Goal: Navigation & Orientation: Find specific page/section

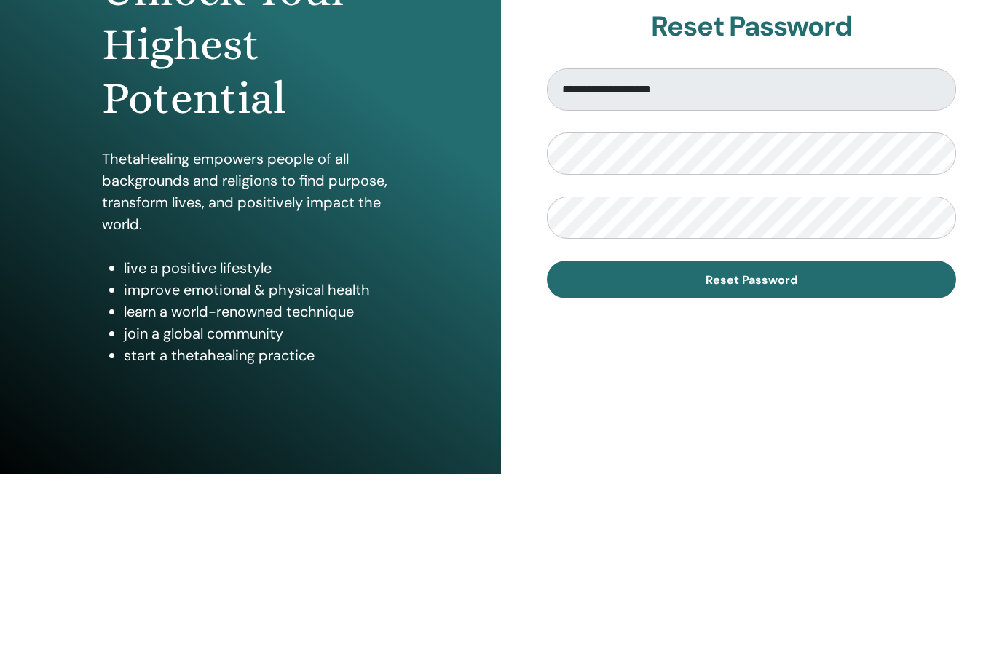
click at [855, 277] on form "**********" at bounding box center [751, 379] width 409 height 230
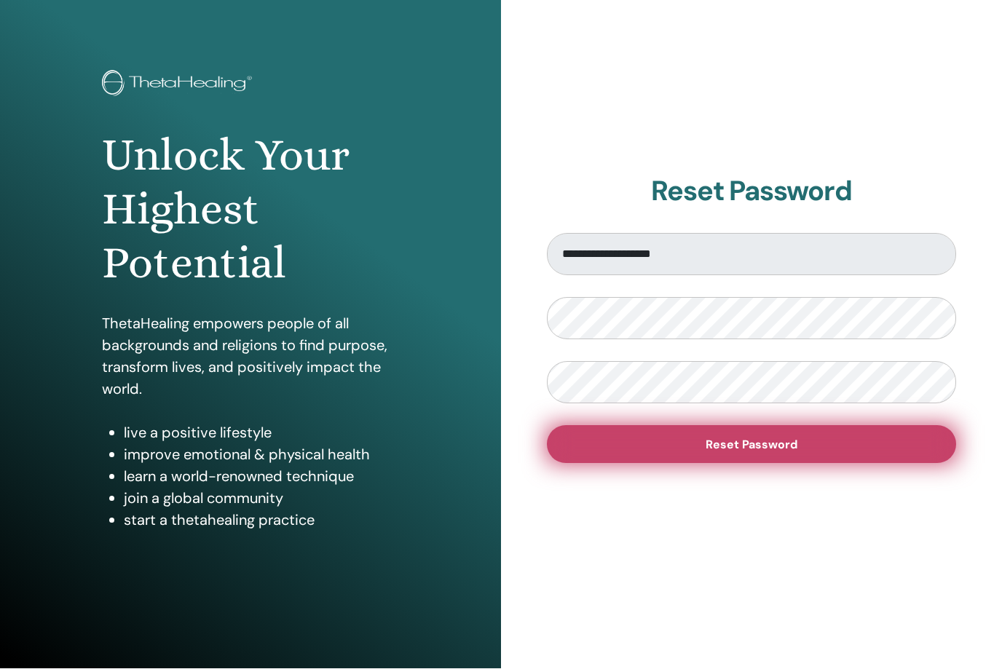
click at [795, 460] on button "Reset Password" at bounding box center [751, 445] width 409 height 38
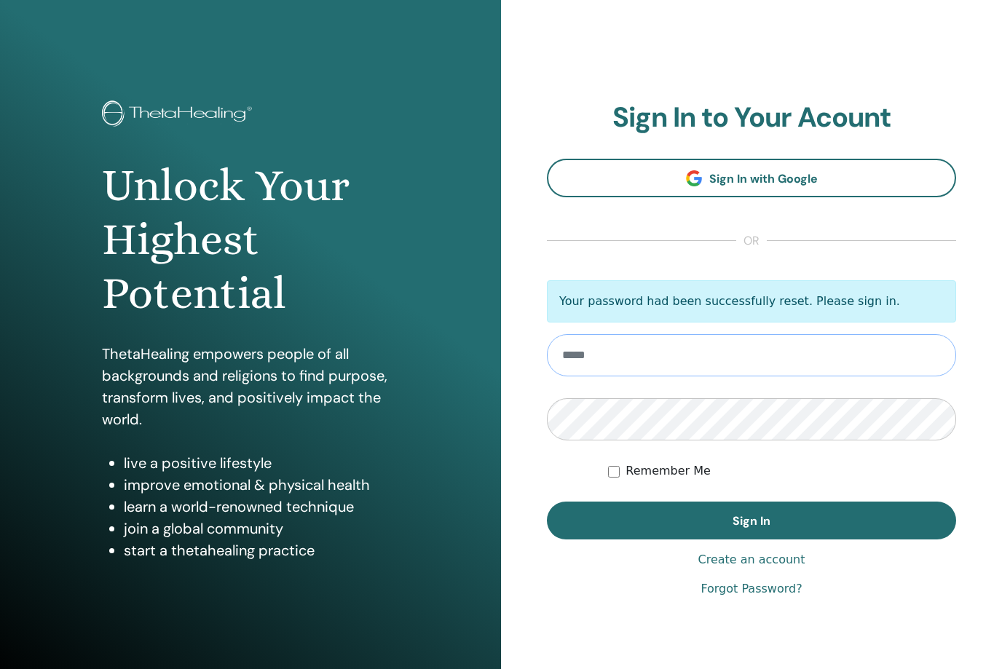
type input "**********"
click at [751, 520] on button "Sign In" at bounding box center [751, 521] width 409 height 38
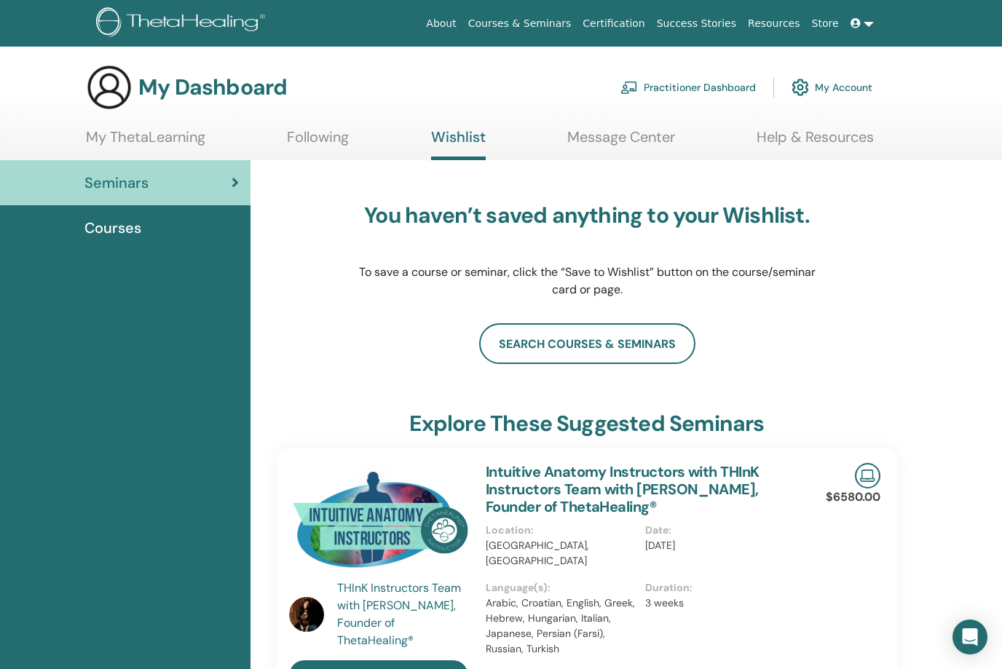
click at [592, 138] on link "Message Center" at bounding box center [621, 142] width 108 height 28
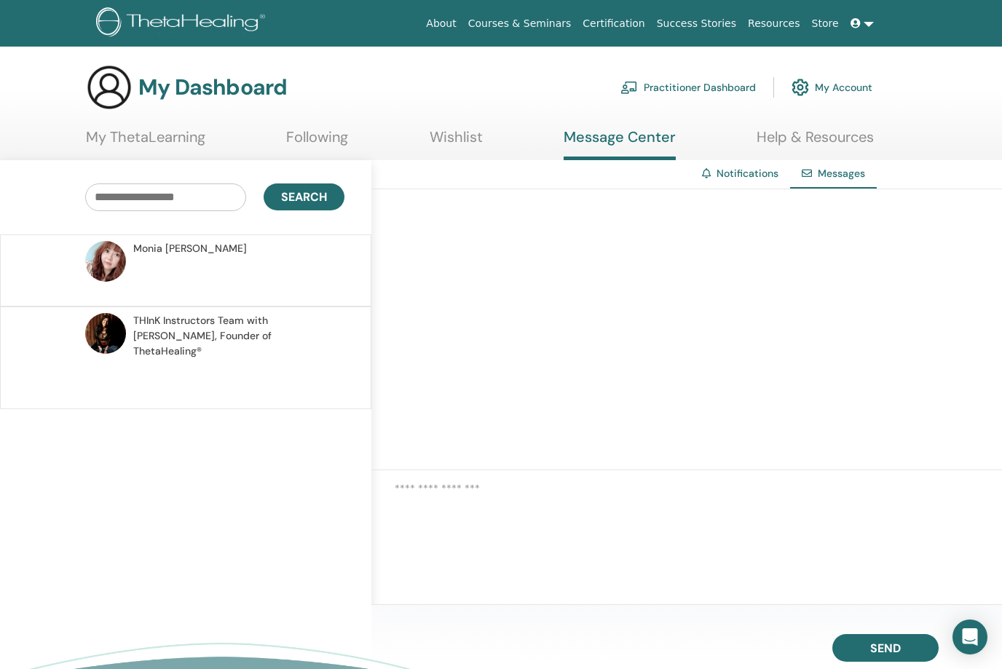
click at [454, 140] on link "Wishlist" at bounding box center [455, 142] width 53 height 28
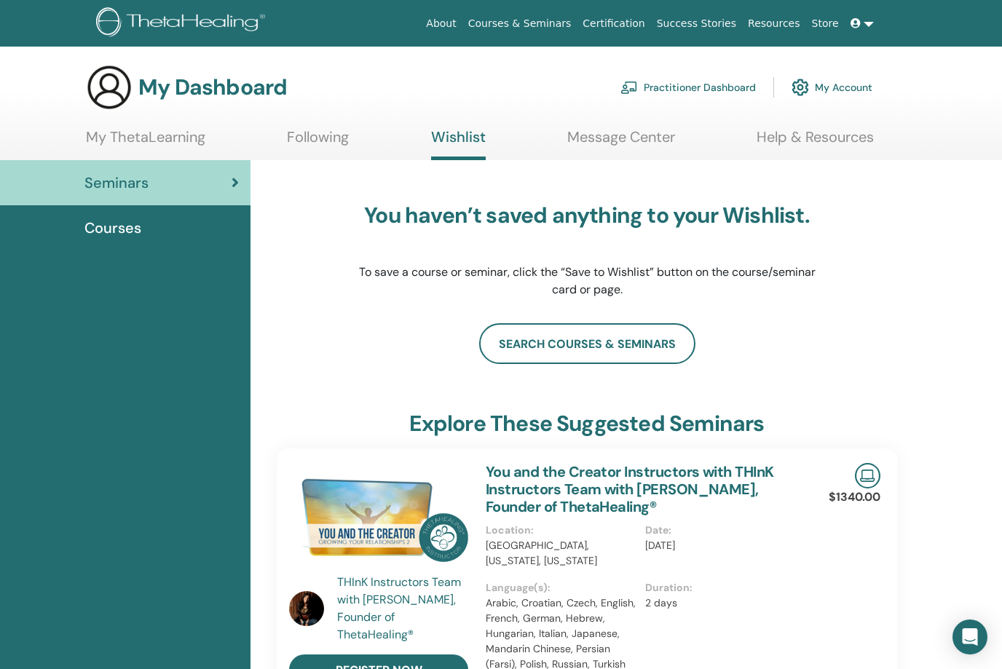
click at [360, 139] on ul "My ThetaLearning Following Wishlist Message Center Help & Resources" at bounding box center [480, 144] width 788 height 32
click at [342, 139] on link "Following" at bounding box center [318, 142] width 62 height 28
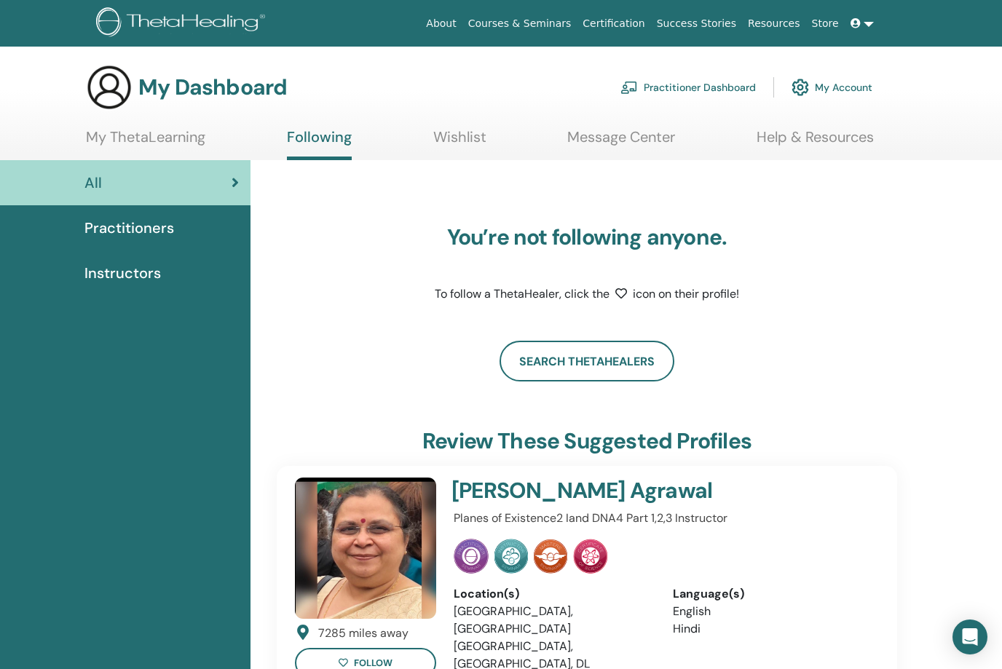
click at [859, 25] on icon at bounding box center [855, 23] width 10 height 10
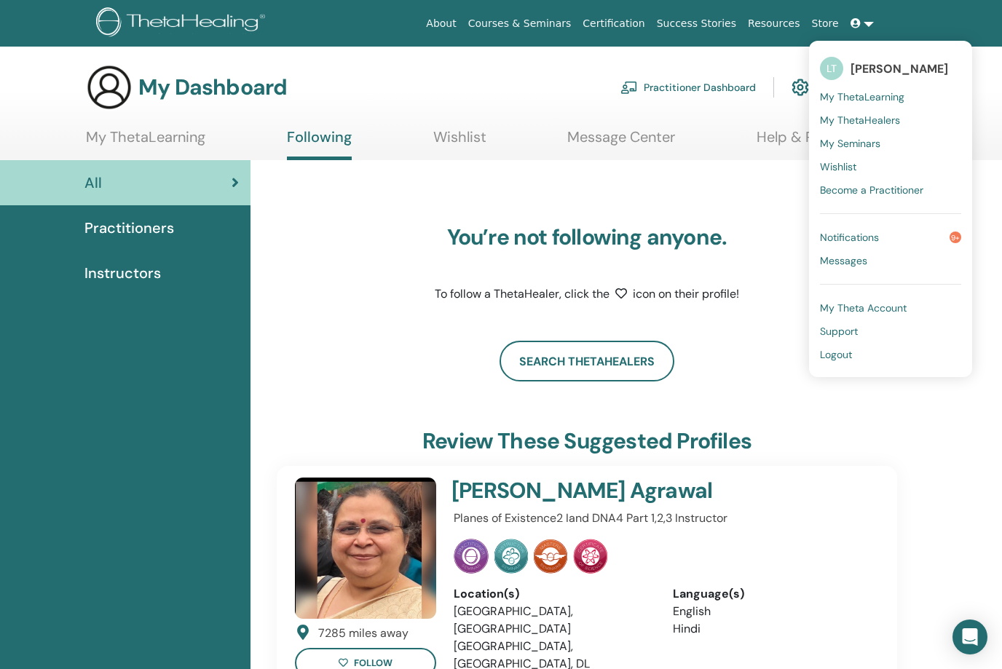
click at [888, 237] on link "Notifications 9+" at bounding box center [890, 237] width 141 height 23
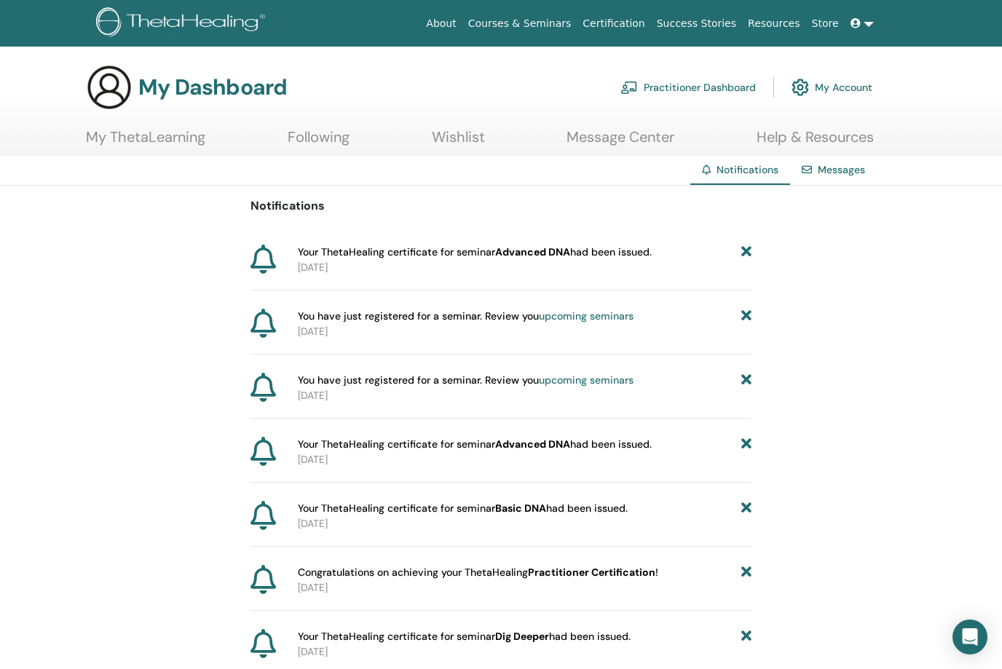
click at [566, 317] on link "upcoming seminars" at bounding box center [586, 315] width 95 height 13
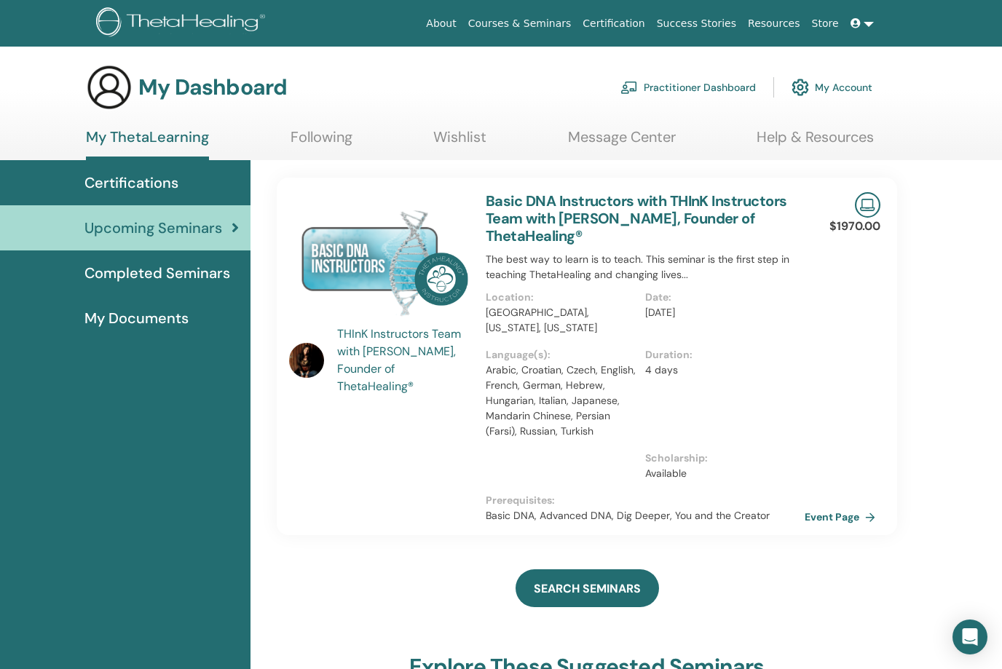
click at [179, 270] on span "Completed Seminars" at bounding box center [157, 273] width 146 height 22
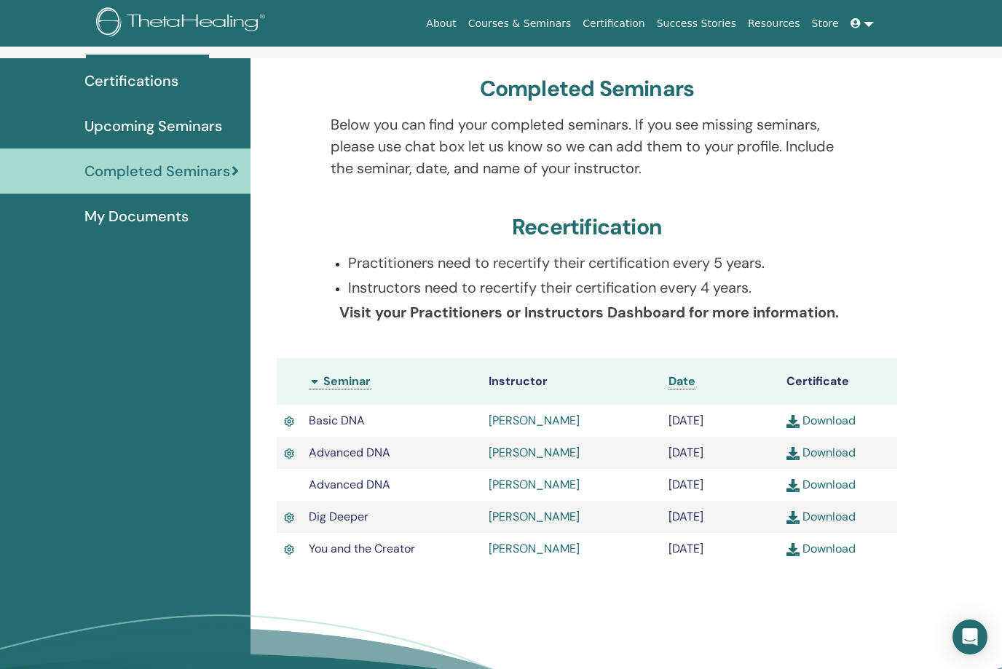
scroll to position [106, 0]
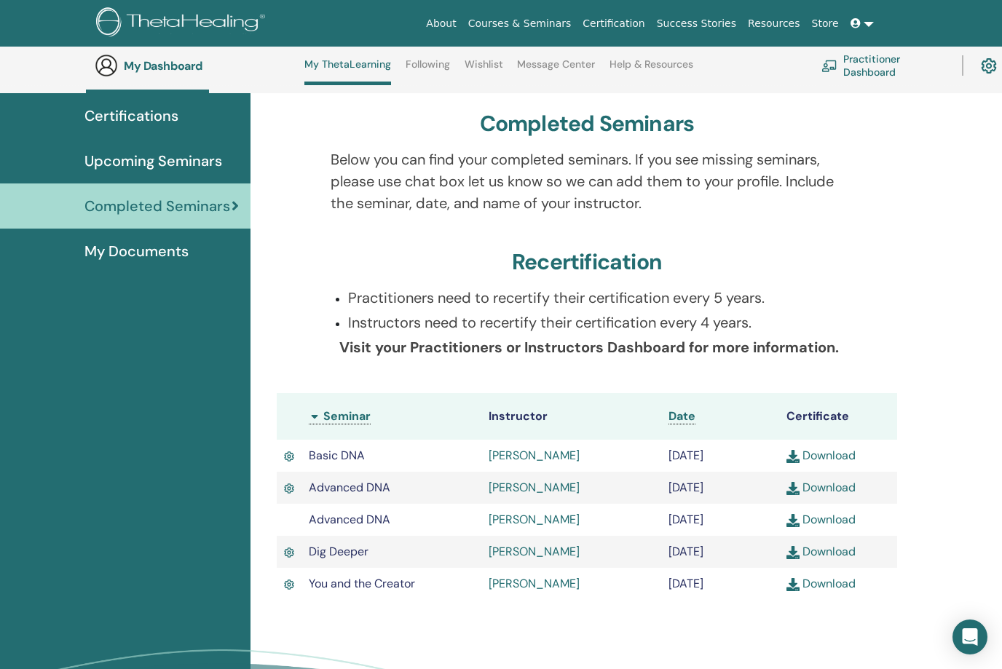
click at [833, 459] on link "Download" at bounding box center [820, 455] width 69 height 15
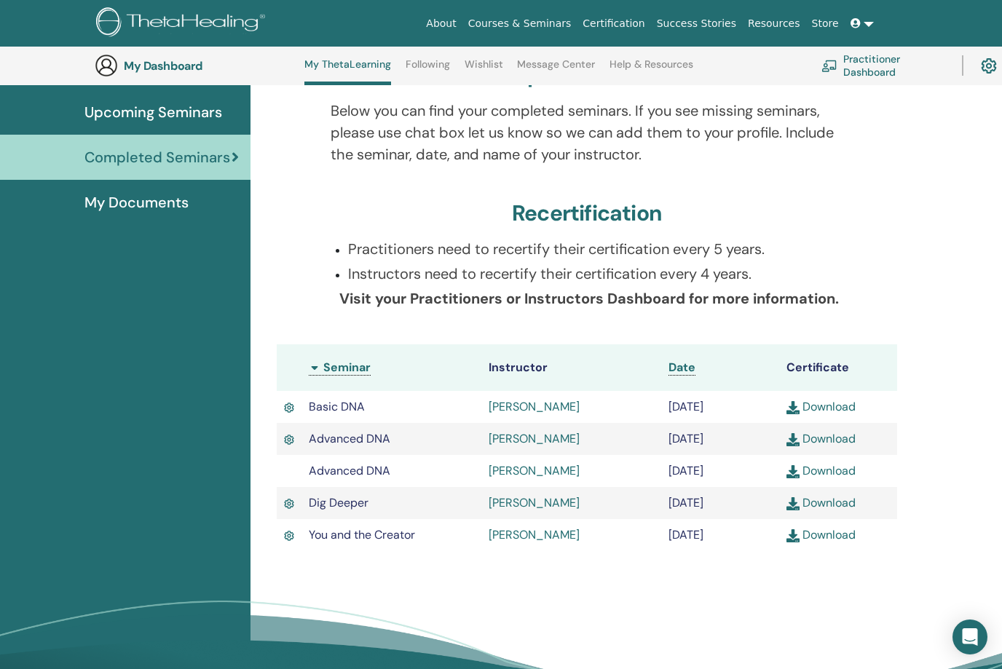
click at [838, 447] on td "Download" at bounding box center [838, 439] width 118 height 32
click at [840, 442] on link "Download" at bounding box center [820, 438] width 69 height 15
click at [833, 472] on link "Download" at bounding box center [820, 470] width 69 height 15
click at [833, 507] on link "Download" at bounding box center [820, 502] width 69 height 15
click at [821, 534] on link "Download" at bounding box center [820, 534] width 69 height 15
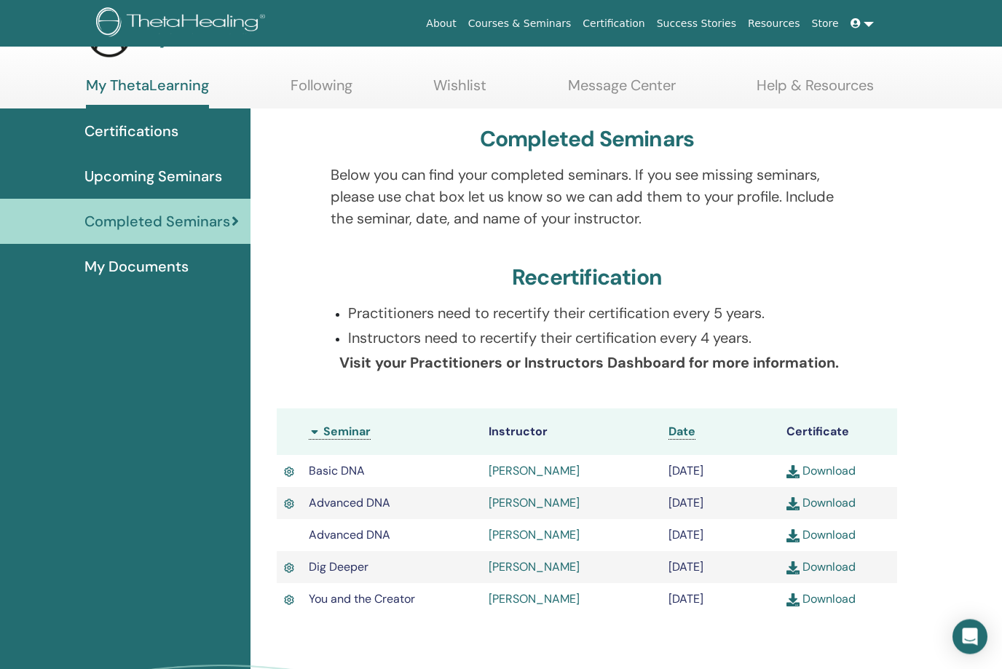
scroll to position [0, 0]
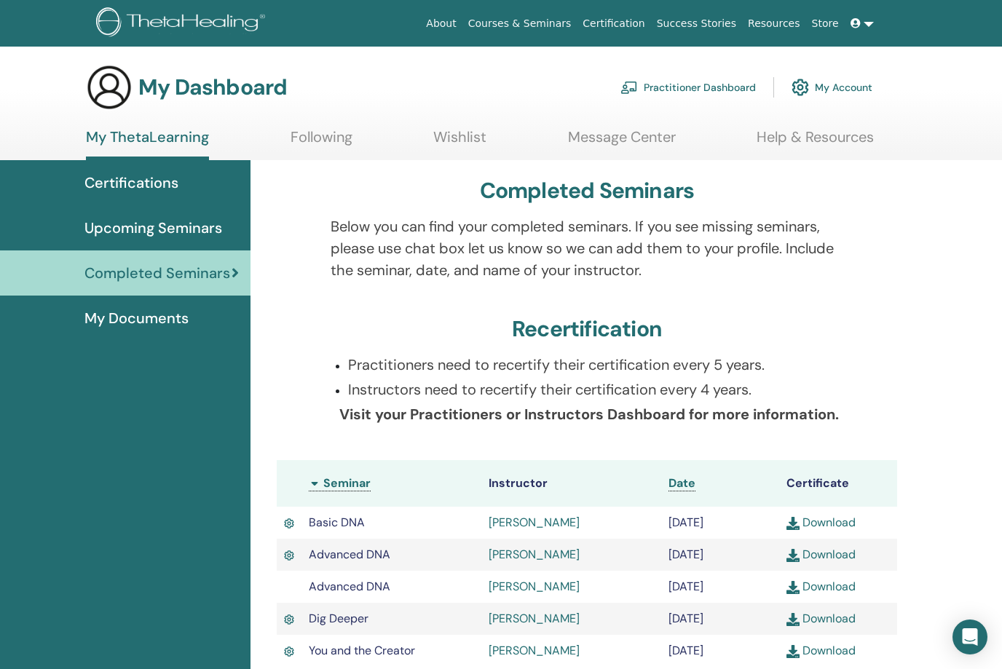
click at [621, 131] on link "Message Center" at bounding box center [622, 142] width 108 height 28
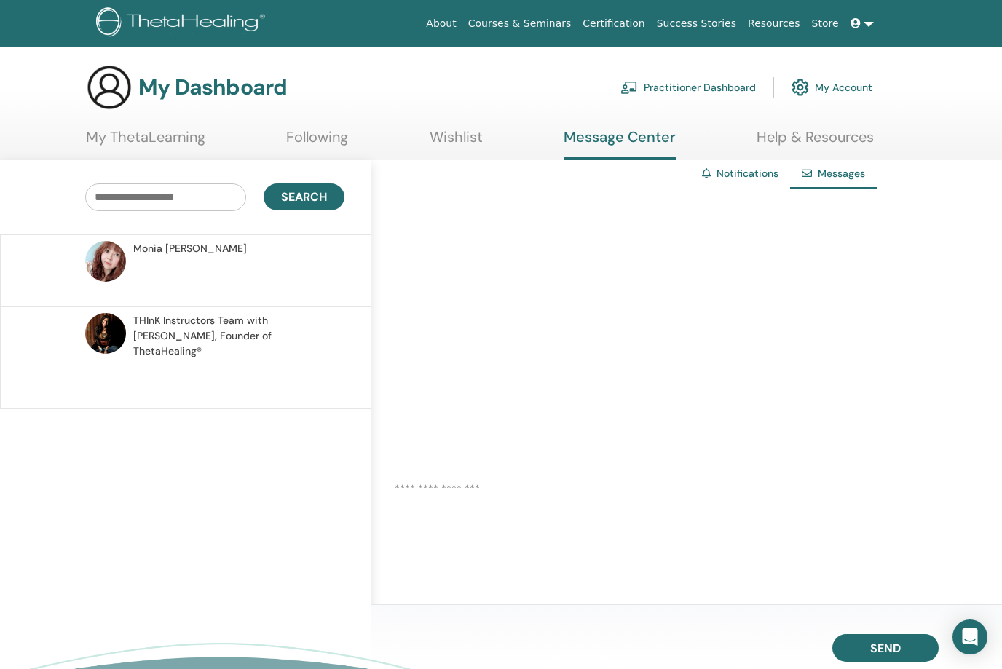
click at [450, 140] on link "Wishlist" at bounding box center [455, 142] width 53 height 28
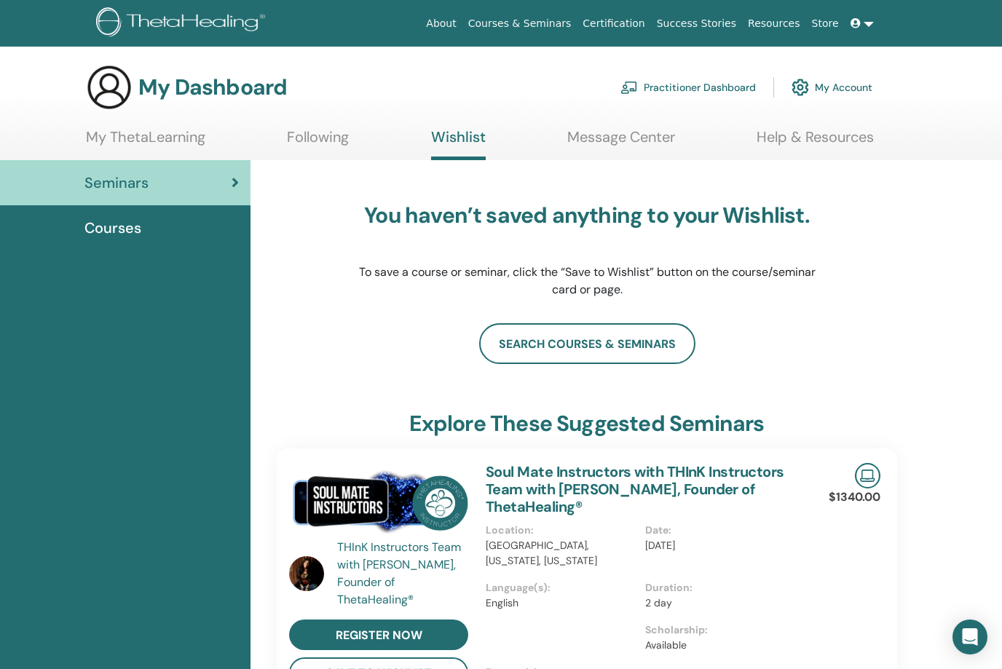
click at [124, 226] on span "Courses" at bounding box center [112, 228] width 57 height 22
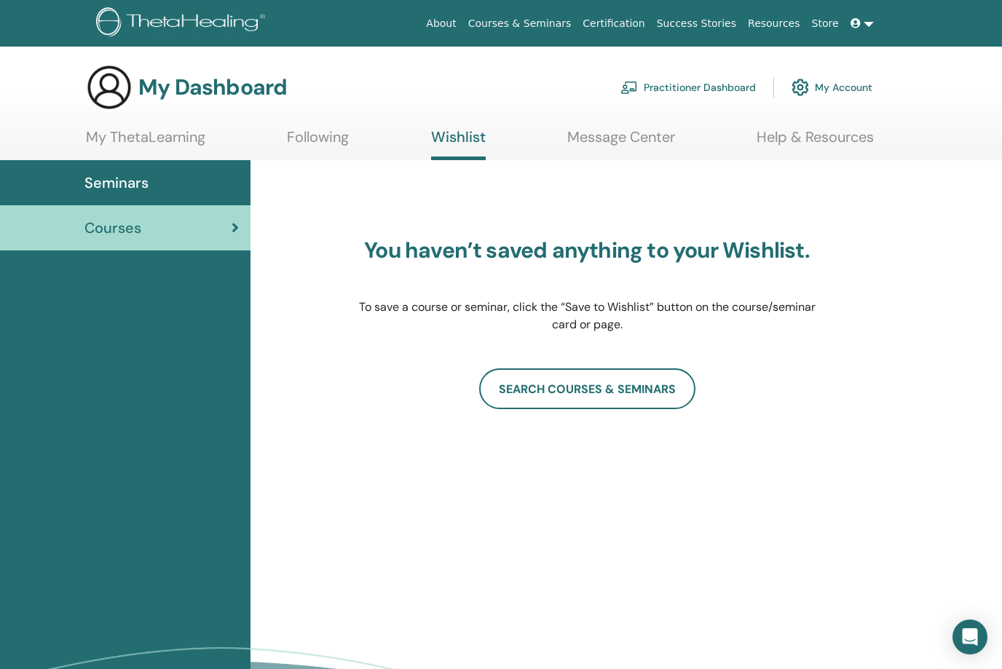
click at [319, 149] on link "Following" at bounding box center [318, 142] width 62 height 28
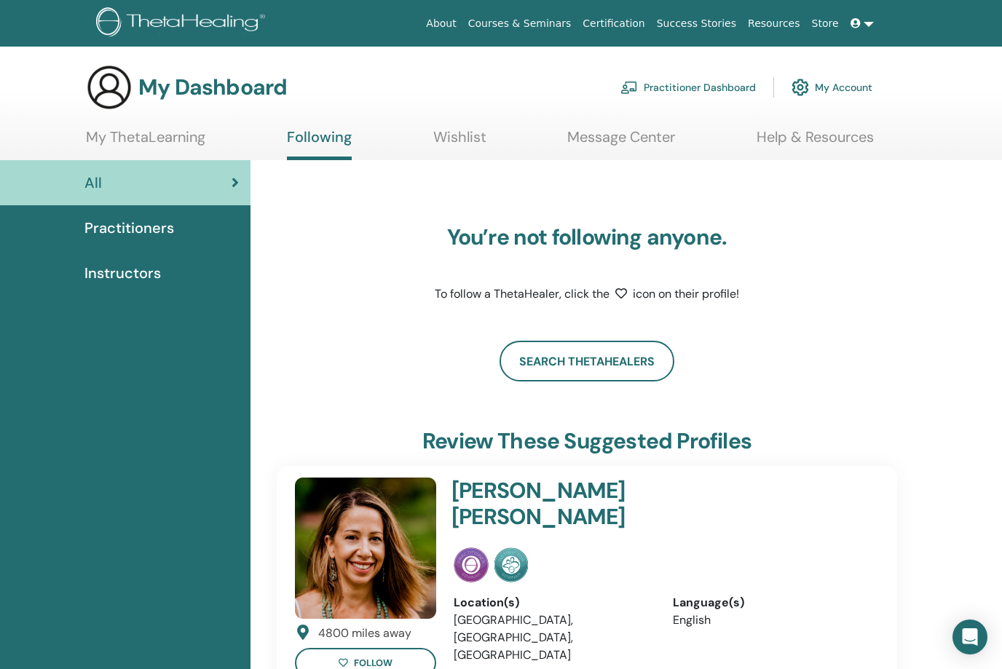
click at [166, 131] on link "My ThetaLearning" at bounding box center [145, 142] width 119 height 28
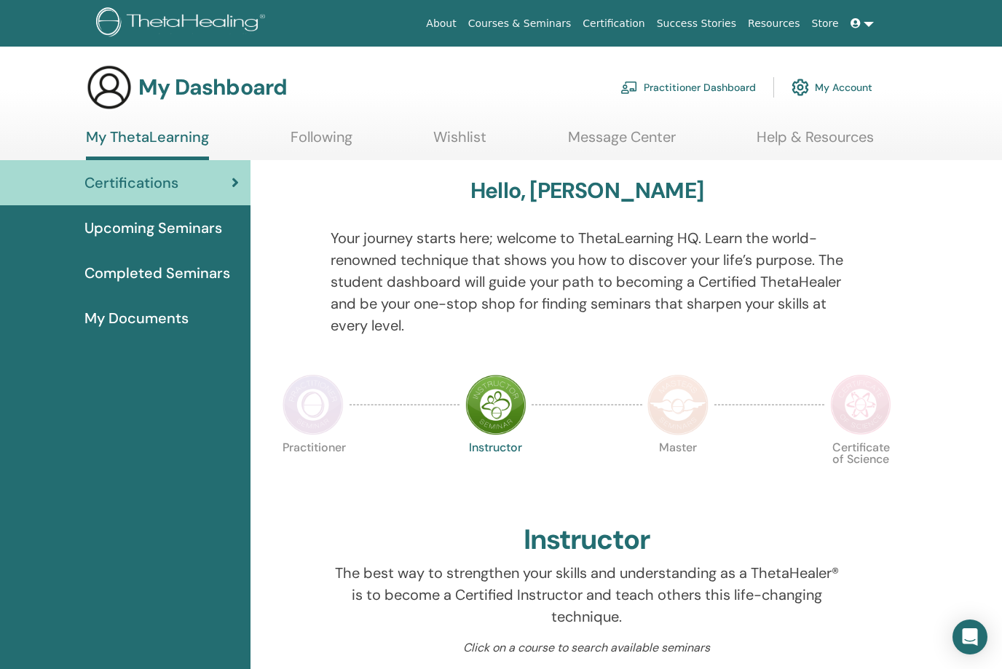
click at [328, 146] on link "Following" at bounding box center [321, 142] width 62 height 28
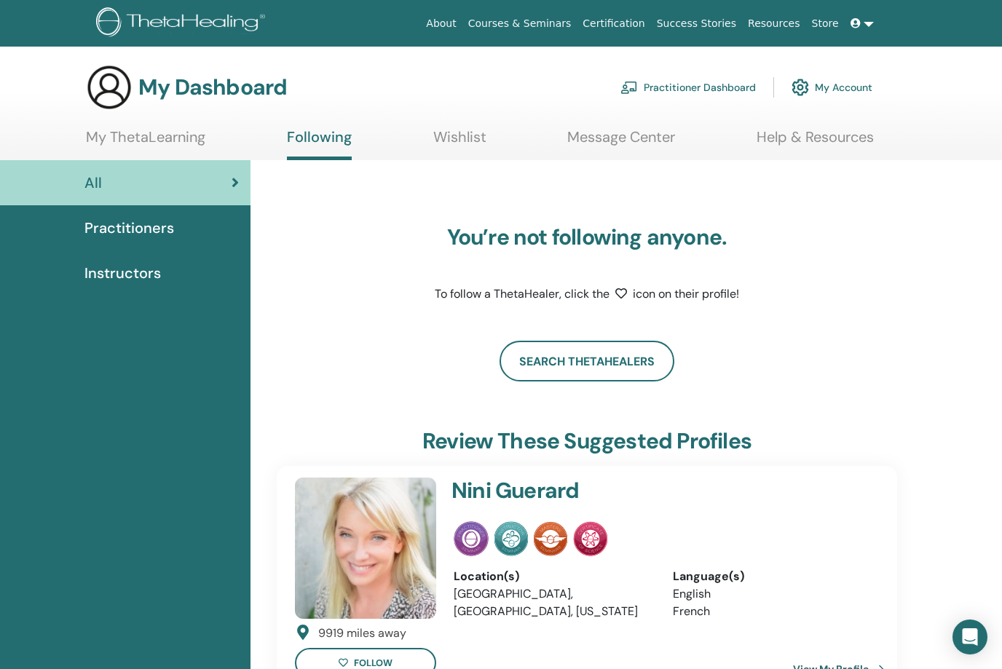
click at [187, 146] on link "My ThetaLearning" at bounding box center [145, 142] width 119 height 28
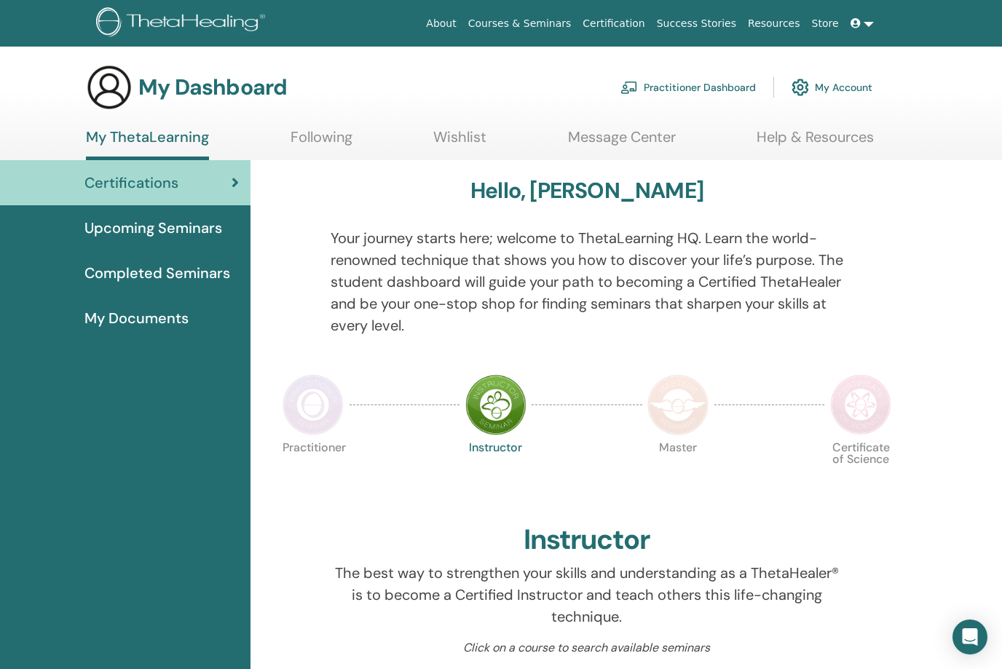
drag, startPoint x: 0, startPoint y: 0, endPoint x: 174, endPoint y: 138, distance: 221.8
click at [174, 138] on link "My ThetaLearning" at bounding box center [147, 144] width 123 height 32
click at [166, 318] on span "My Documents" at bounding box center [136, 318] width 104 height 22
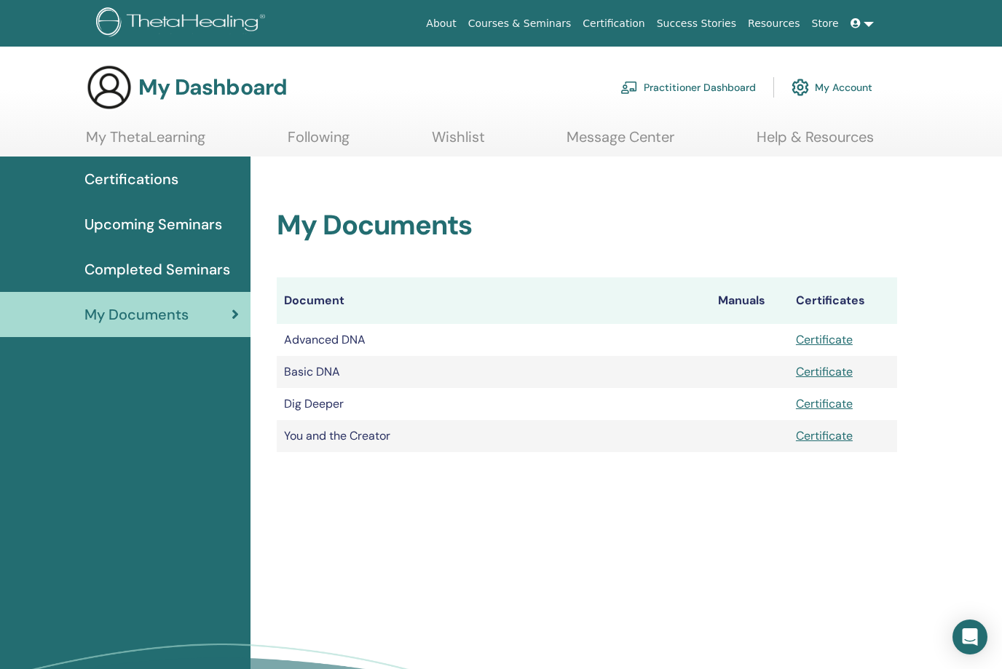
click at [170, 276] on span "Completed Seminars" at bounding box center [157, 269] width 146 height 22
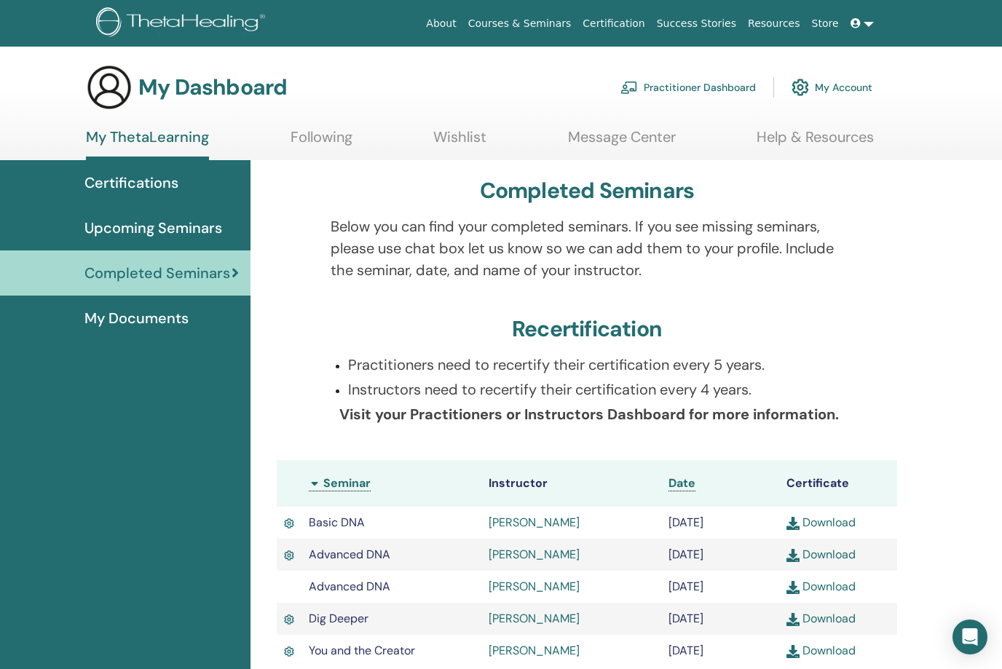
click at [174, 239] on link "Upcoming Seminars" at bounding box center [125, 227] width 250 height 45
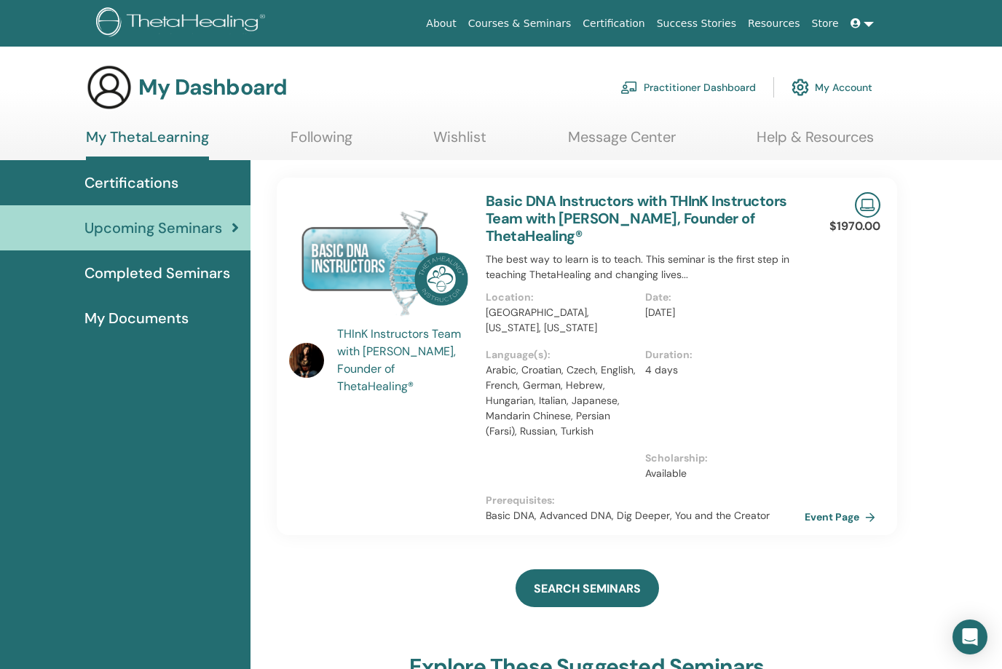
click at [162, 178] on span "Certifications" at bounding box center [131, 183] width 94 height 22
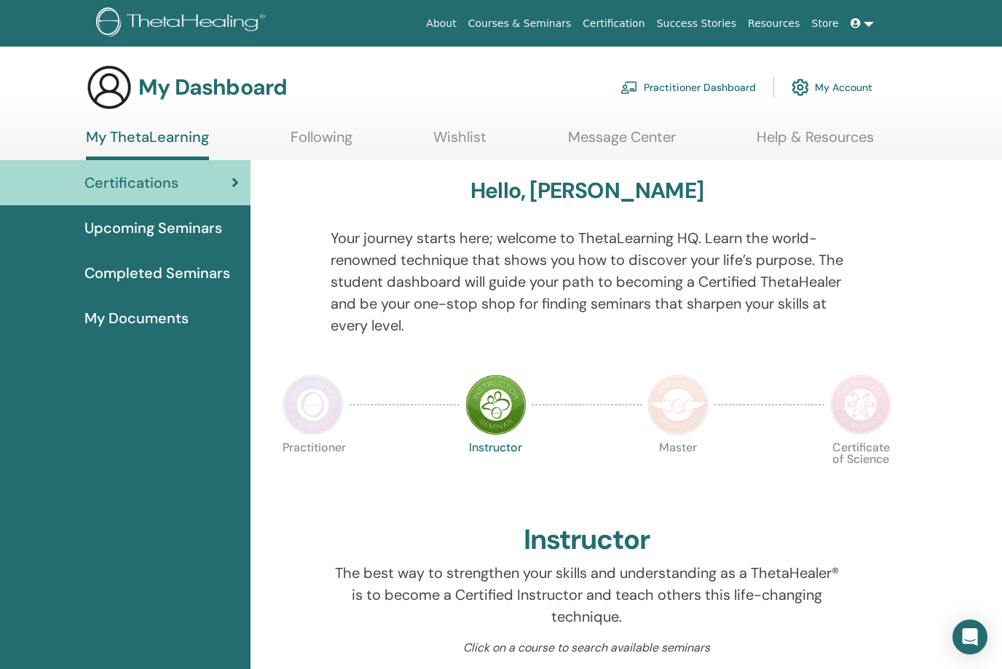
click at [826, 130] on link "Help & Resources" at bounding box center [814, 142] width 117 height 28
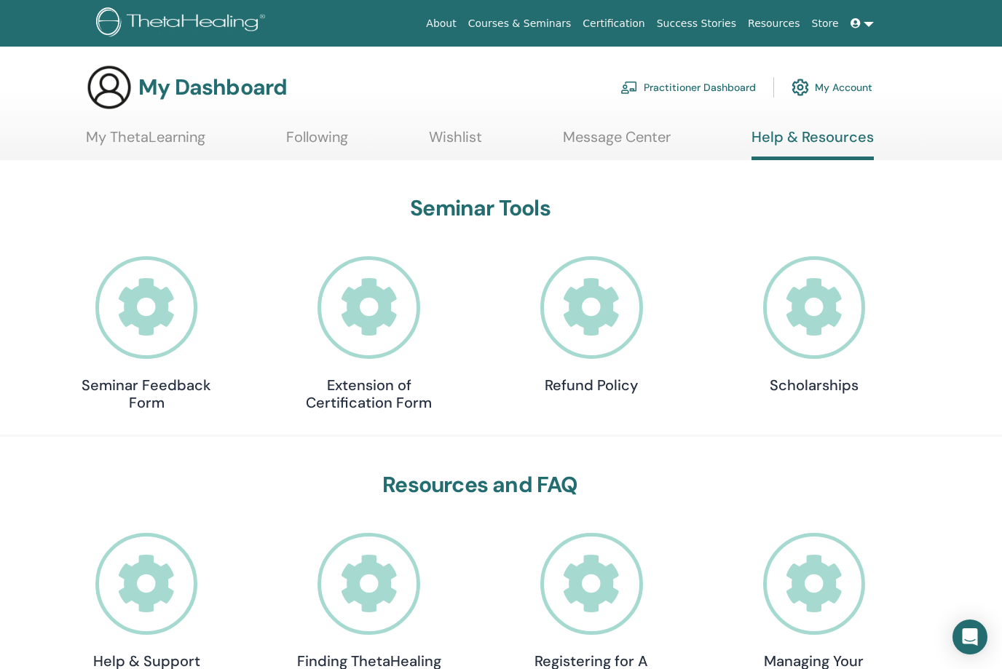
click at [830, 87] on link "My Account" at bounding box center [831, 87] width 81 height 32
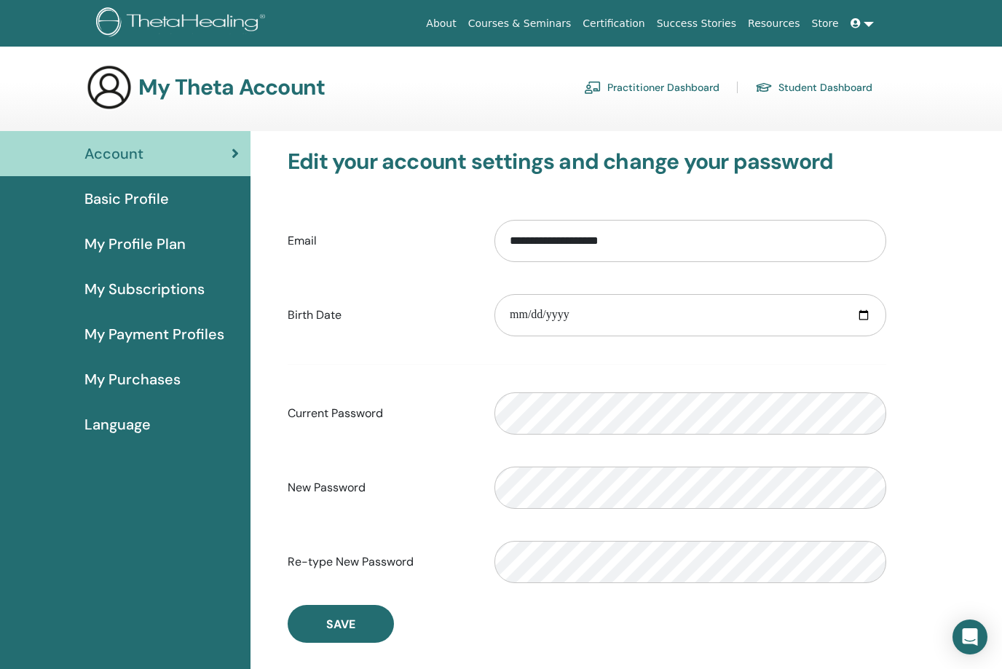
click at [149, 197] on span "Basic Profile" at bounding box center [126, 199] width 84 height 22
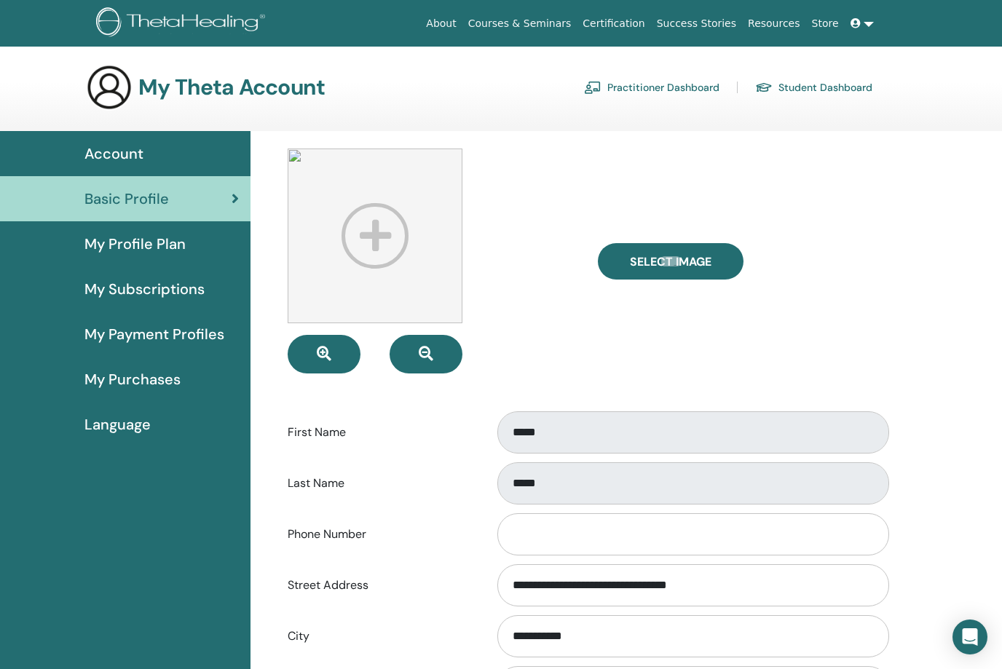
click at [143, 241] on span "My Profile Plan" at bounding box center [134, 244] width 101 height 22
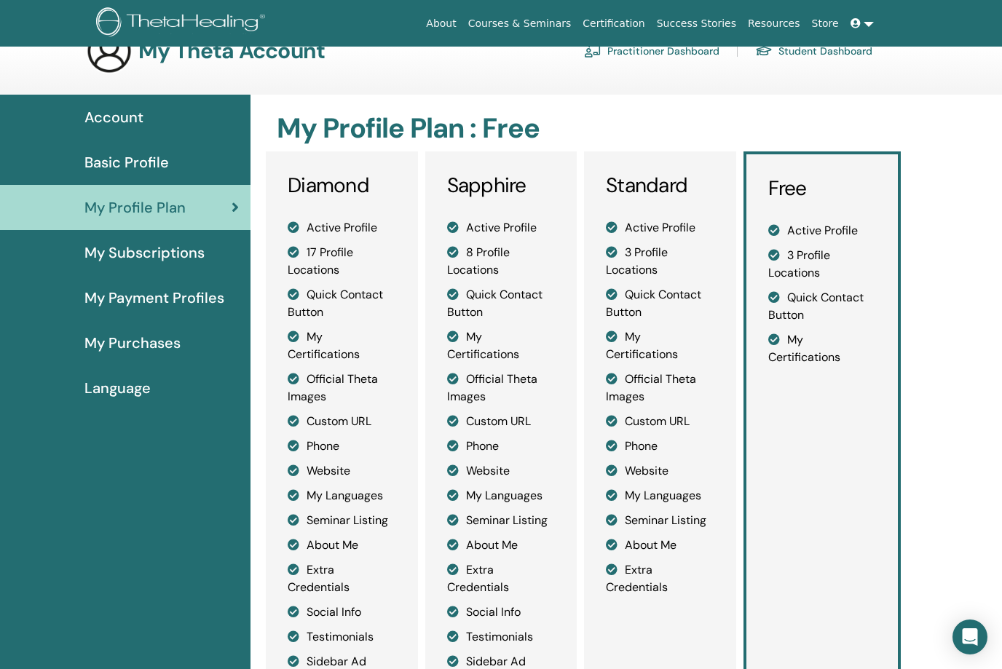
scroll to position [38, 0]
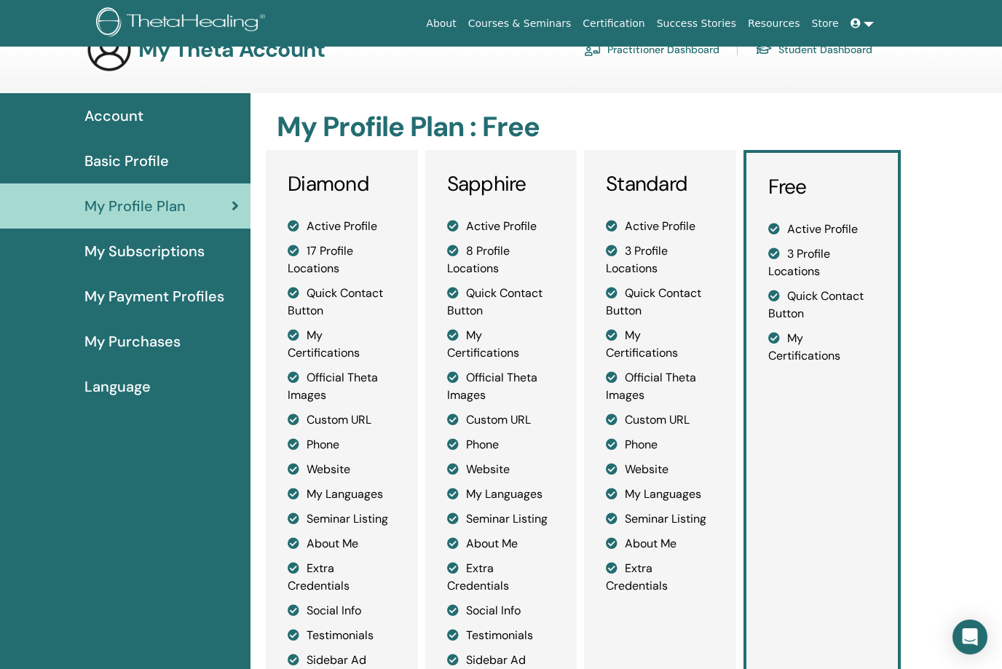
click at [149, 248] on span "My Subscriptions" at bounding box center [144, 251] width 120 height 22
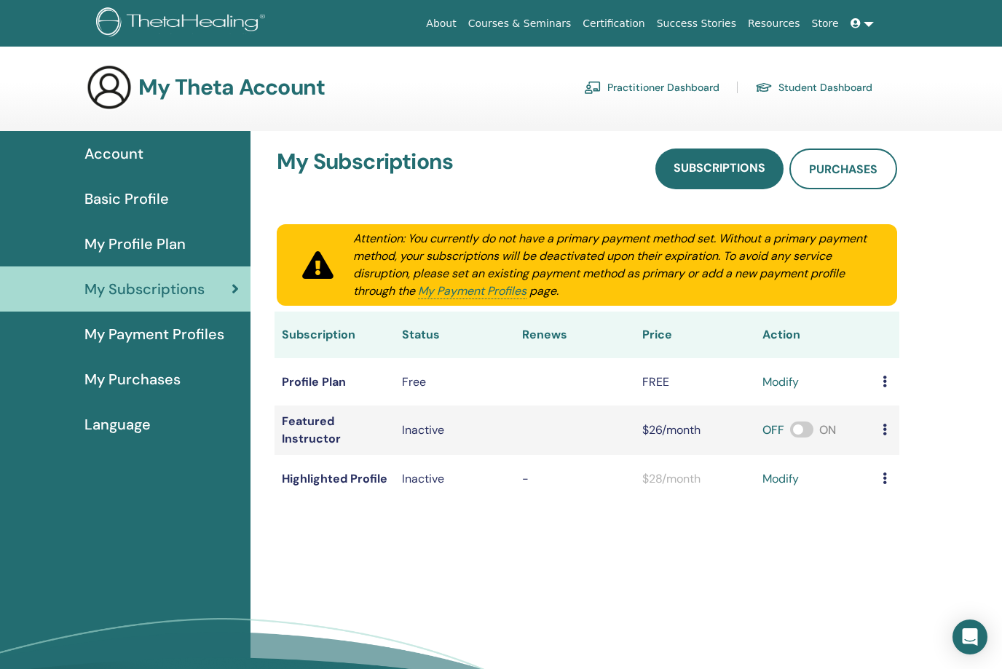
click at [168, 336] on span "My Payment Profiles" at bounding box center [154, 334] width 140 height 22
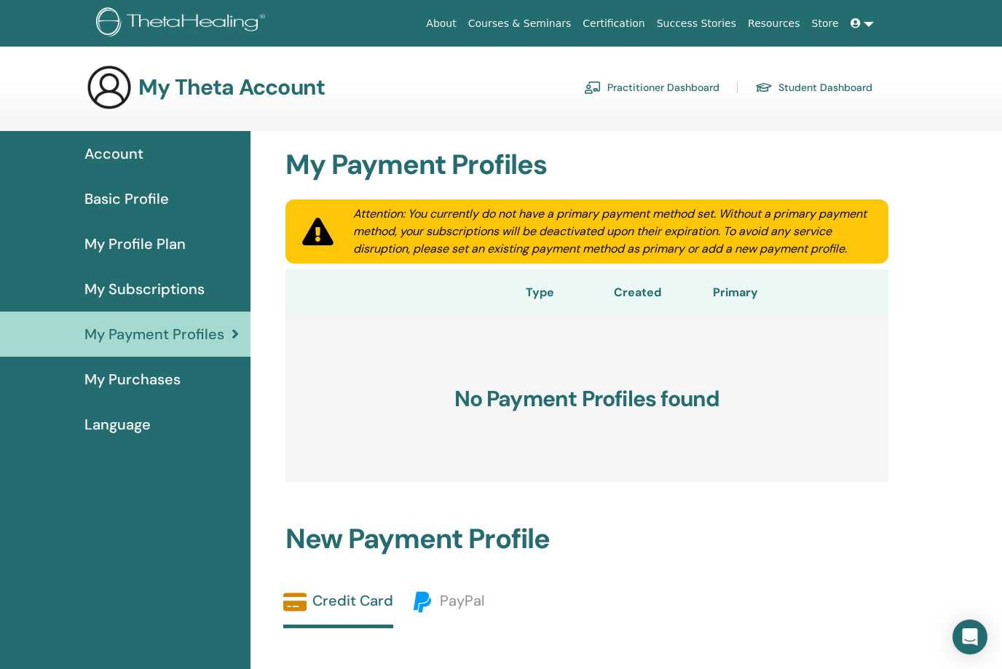
click at [135, 382] on span "My Purchases" at bounding box center [132, 379] width 96 height 22
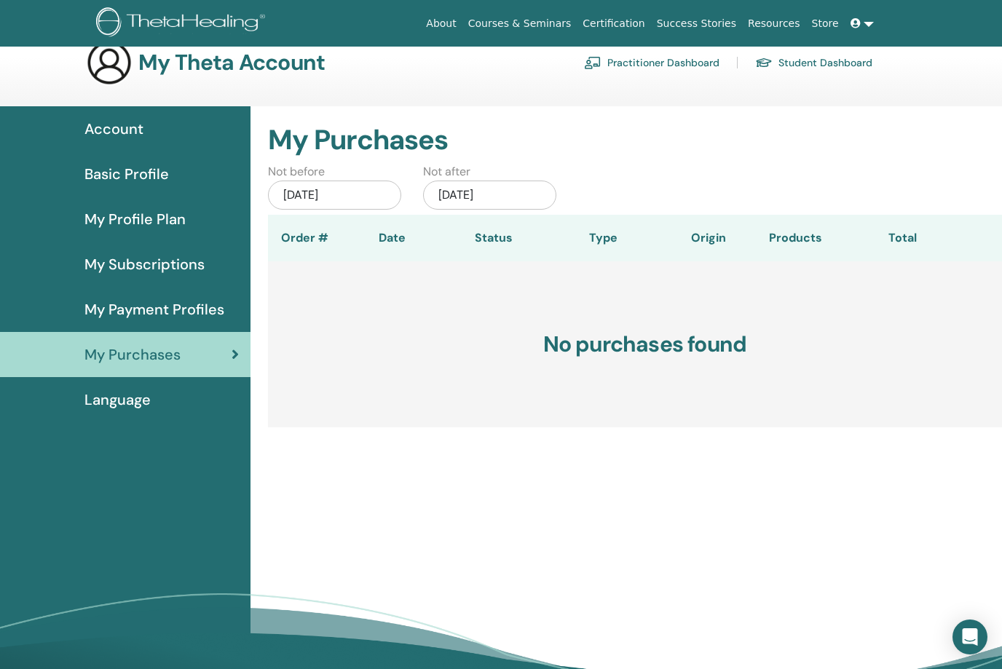
scroll to position [124, 0]
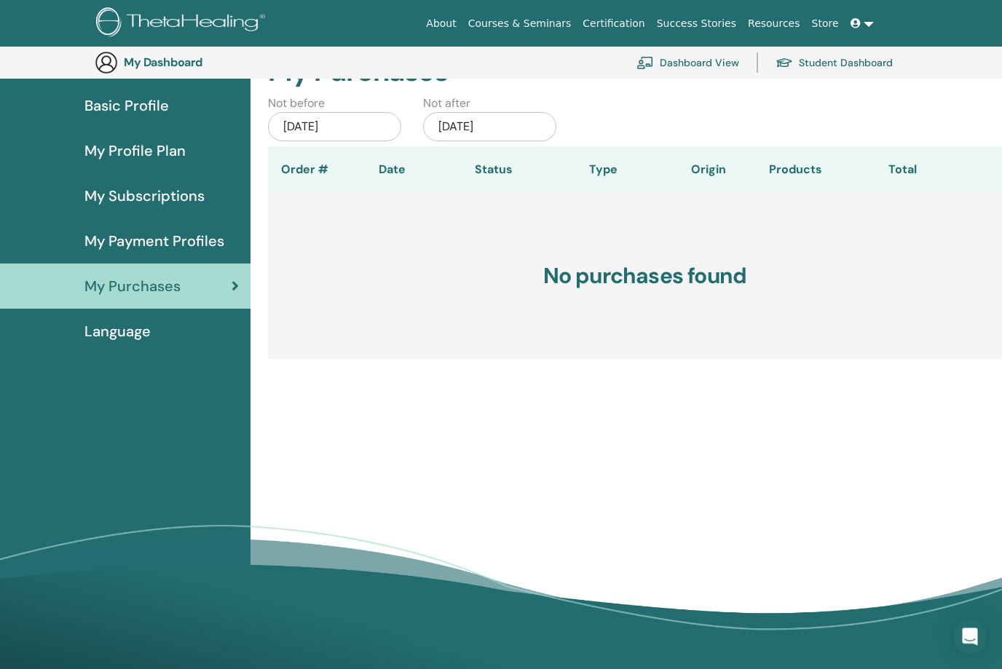
click at [130, 329] on span "Language" at bounding box center [117, 332] width 66 height 22
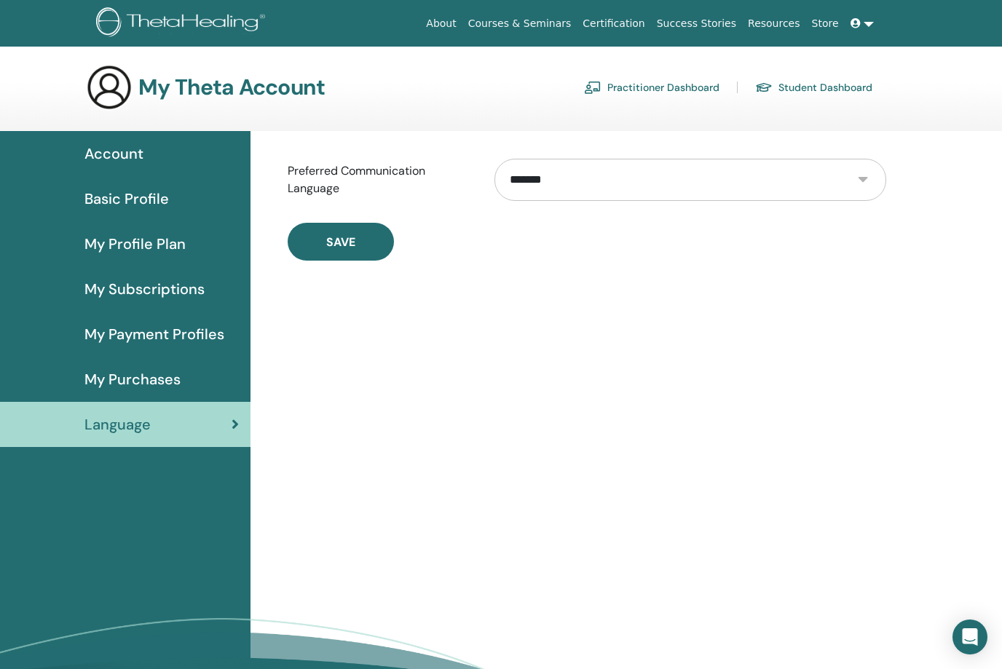
click at [248, 87] on h3 "My Theta Account" at bounding box center [231, 87] width 186 height 26
click at [122, 23] on img at bounding box center [183, 23] width 174 height 33
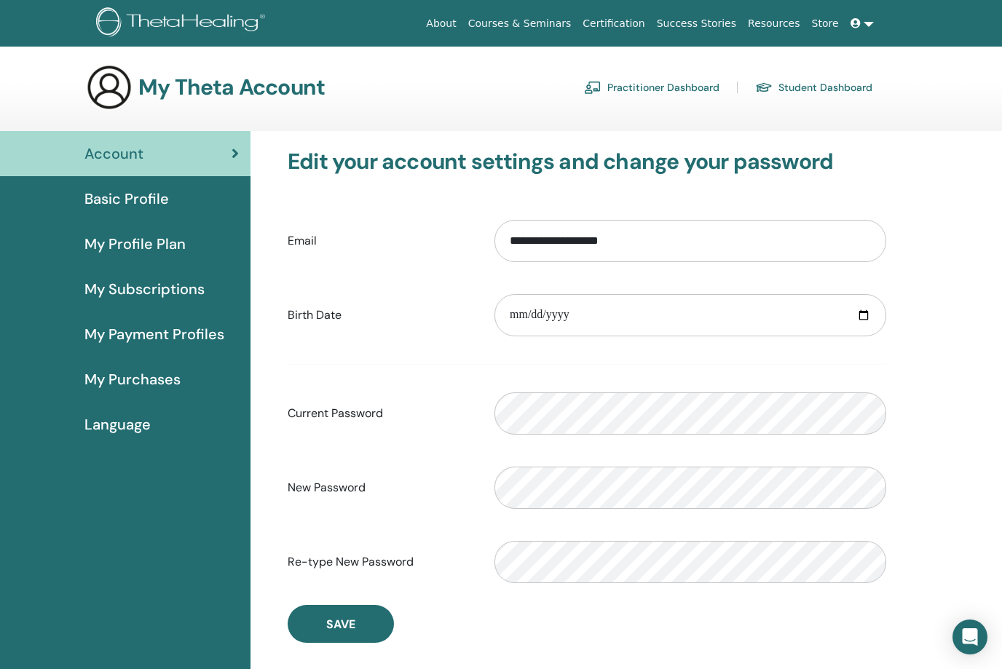
click at [212, 36] on img at bounding box center [183, 23] width 174 height 33
